Goal: Check status: Check status

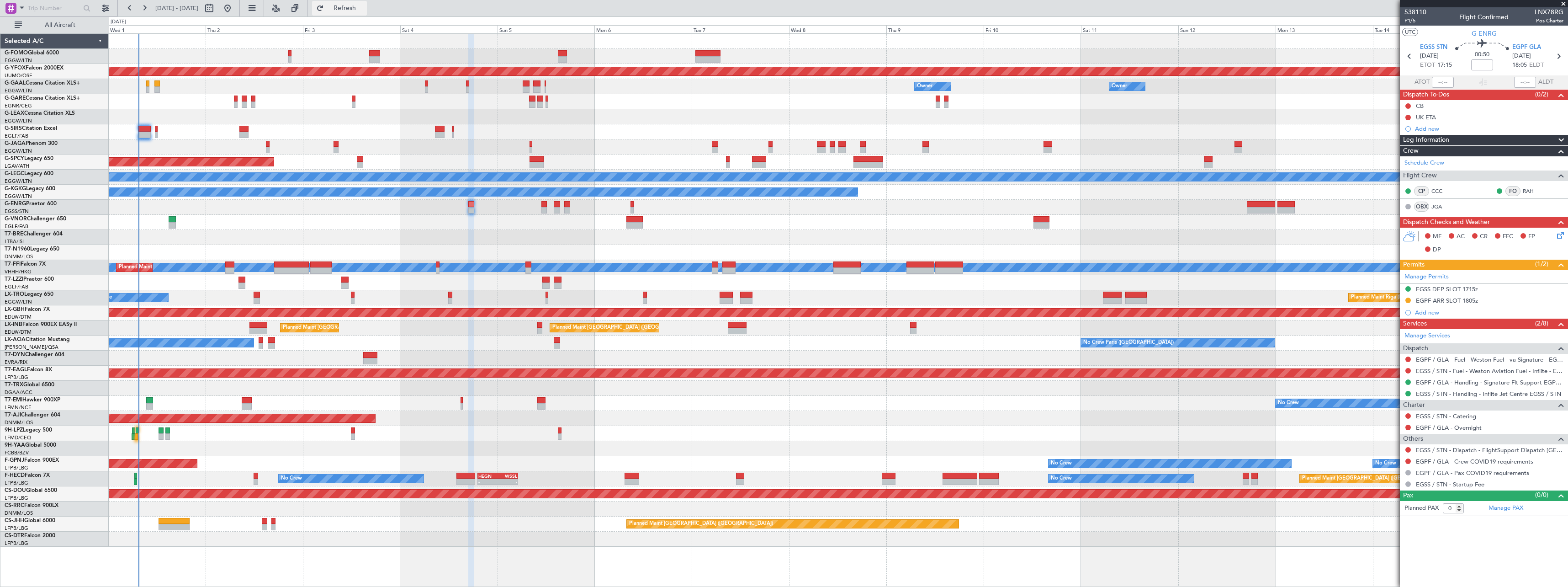
click at [367, 12] on button "Refresh" at bounding box center [340, 9] width 55 height 15
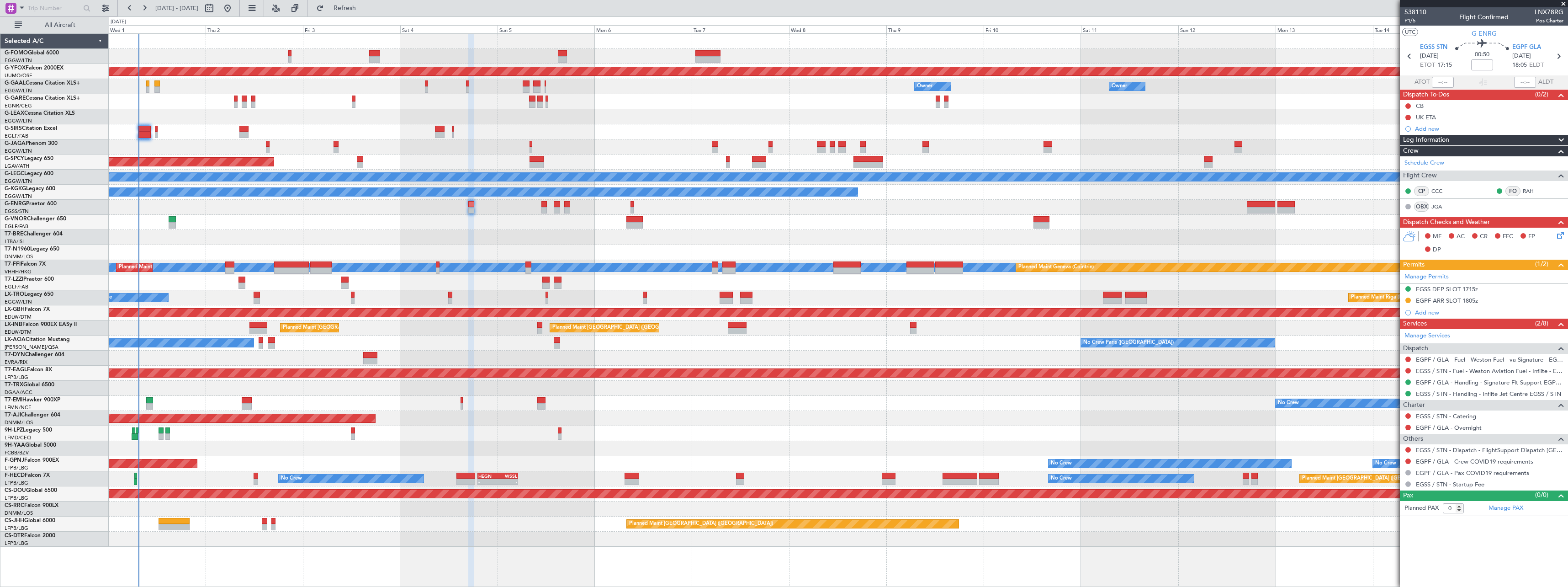
click at [47, 216] on link "G-VNOR Challenger 650" at bounding box center [35, 219] width 61 height 5
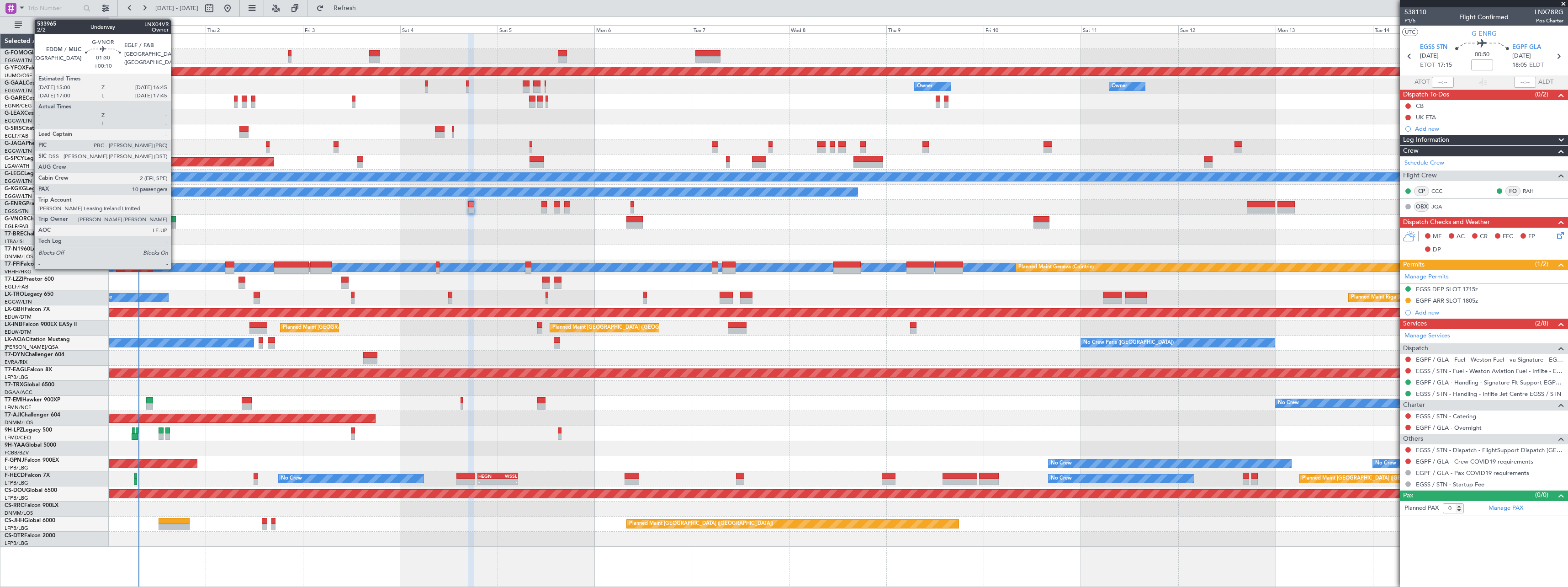
click at [175, 219] on div at bounding box center [172, 219] width 7 height 7
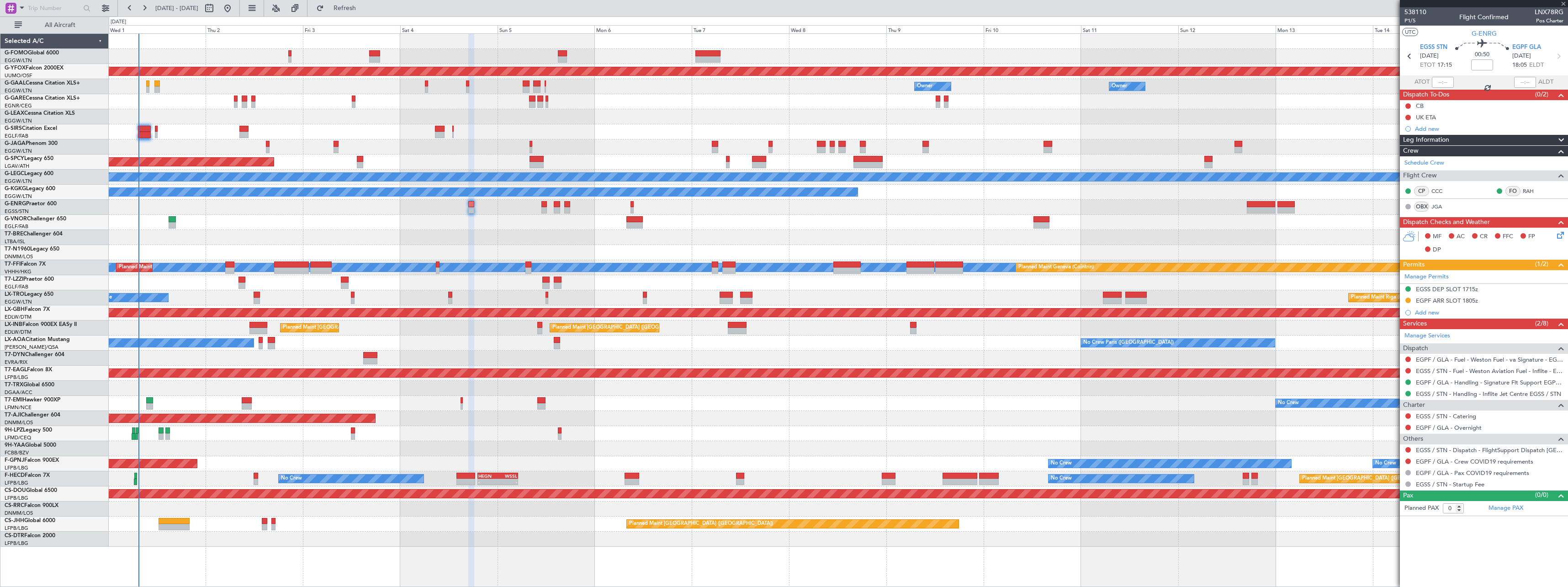
type input "+00:10"
type input "10"
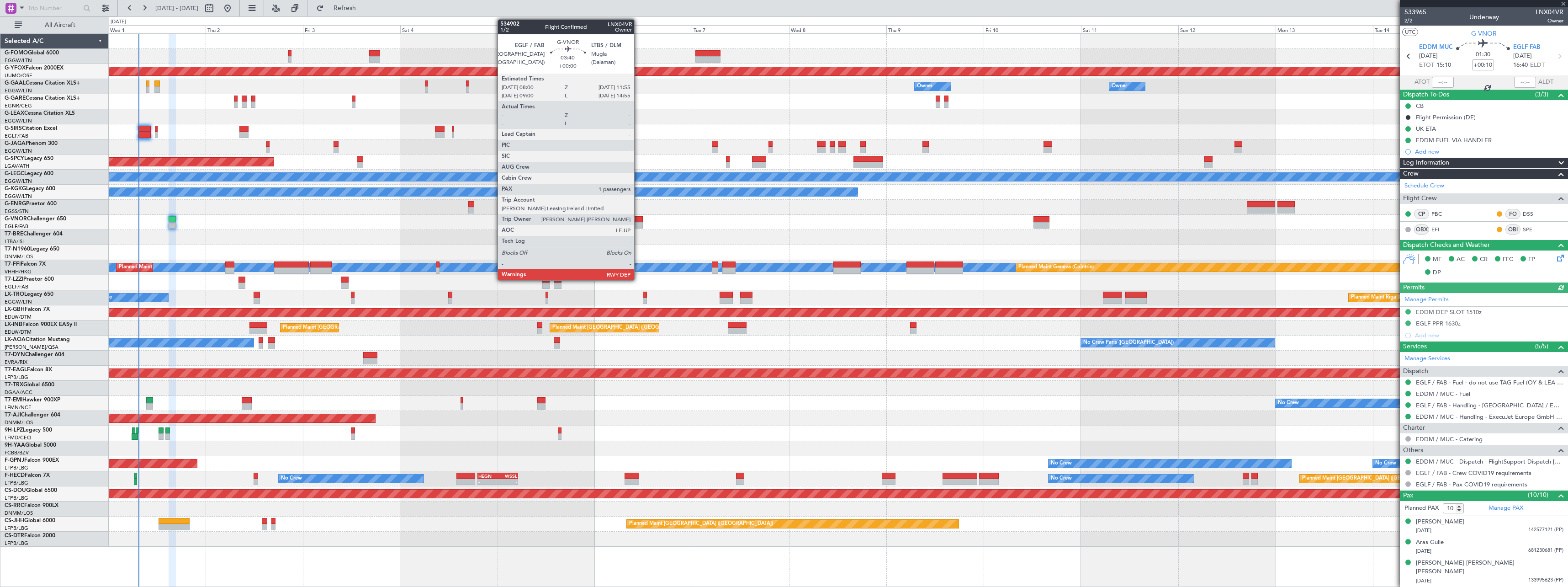
click at [639, 221] on div at bounding box center [634, 219] width 16 height 7
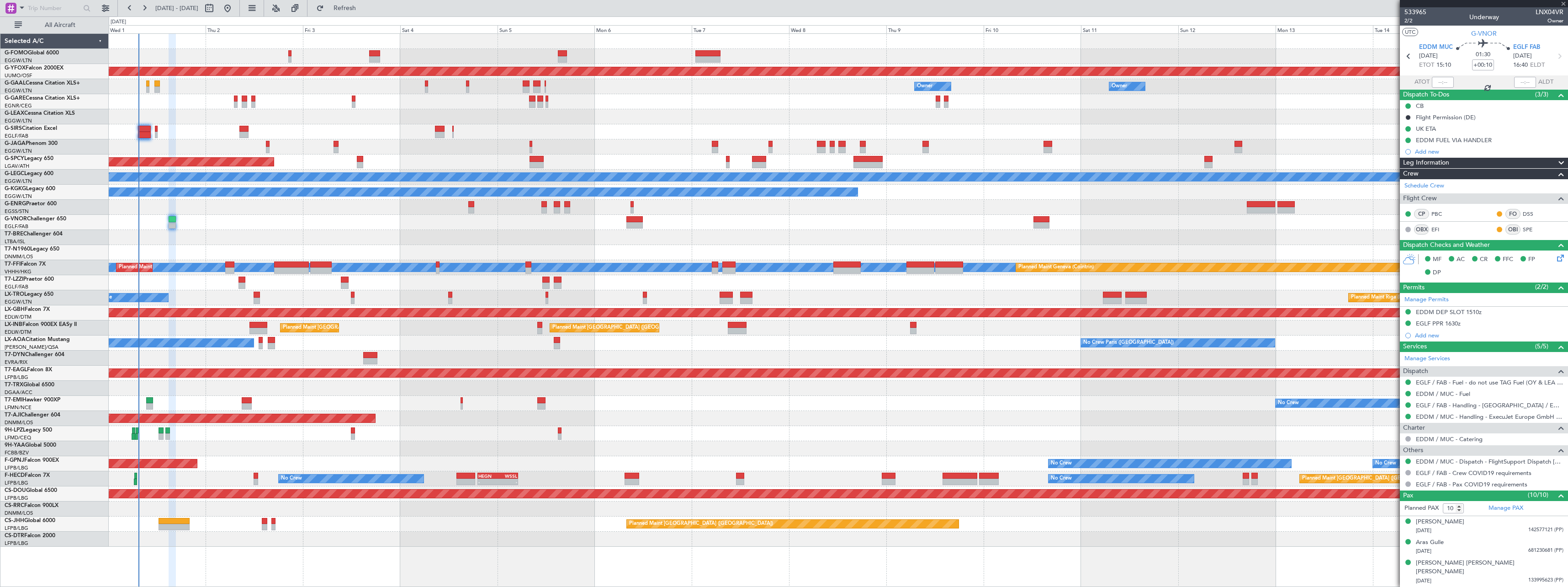
type input "1"
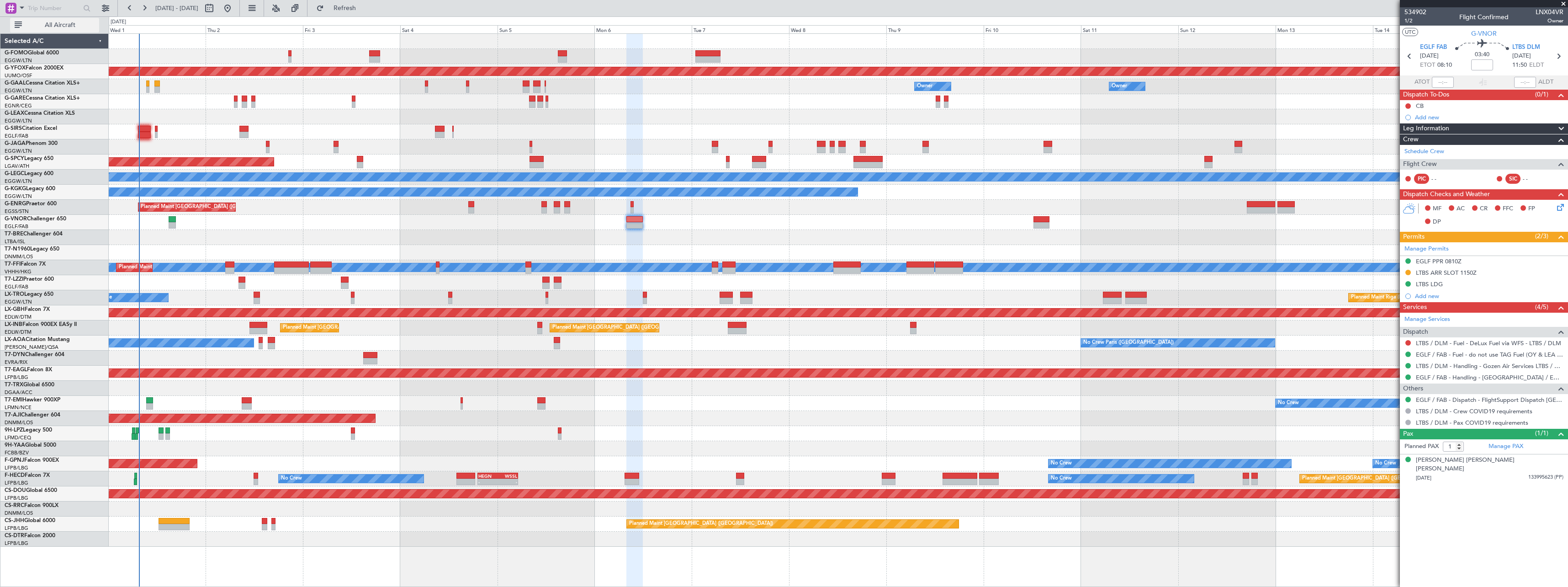
click at [46, 26] on span "All Aircraft" at bounding box center [60, 25] width 72 height 7
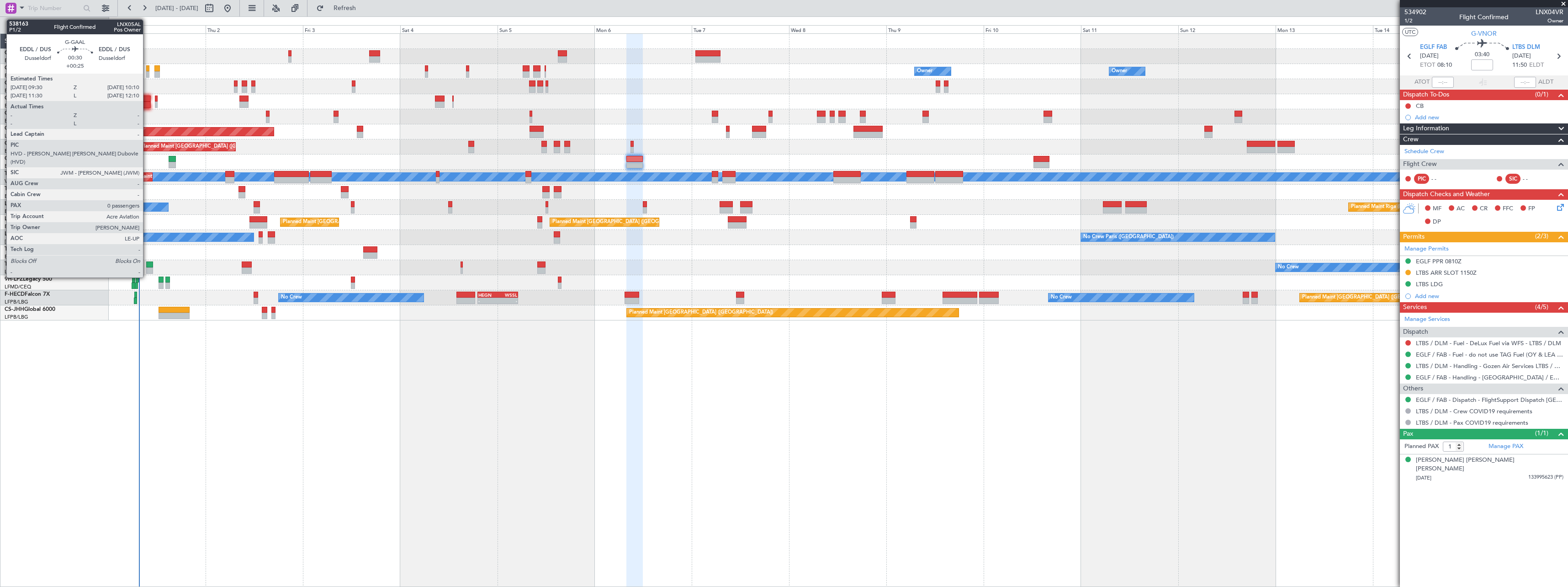
click at [147, 71] on div at bounding box center [147, 68] width 3 height 7
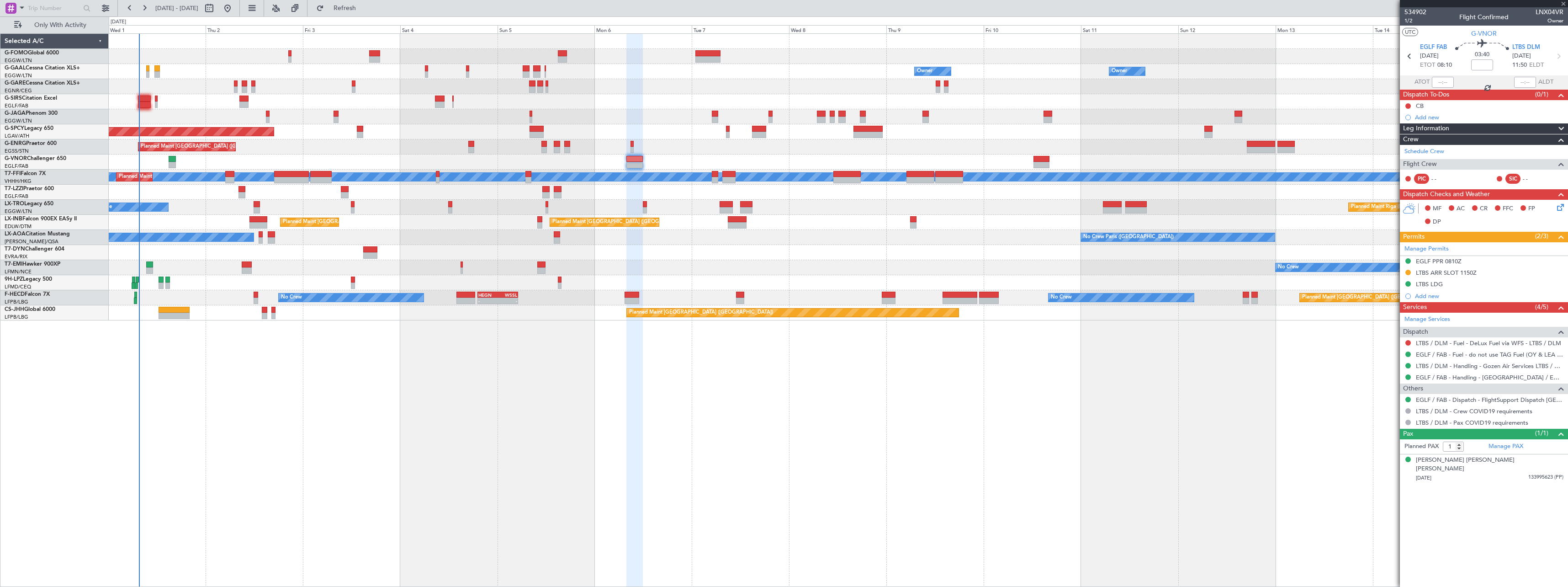
type input "+00:25"
type input "0"
